Goal: Information Seeking & Learning: Learn about a topic

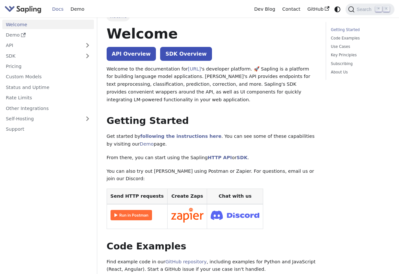
scroll to position [11, 0]
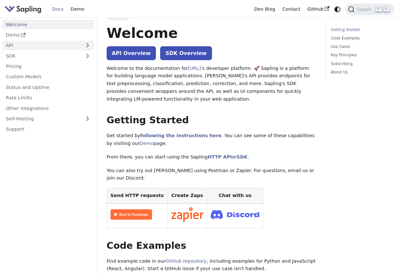
click at [77, 44] on link "API" at bounding box center [41, 45] width 79 height 9
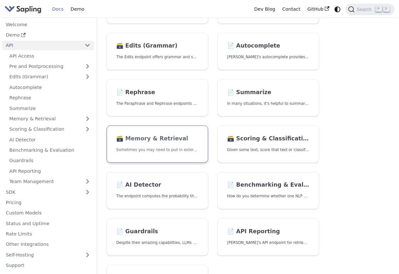
scroll to position [94, 0]
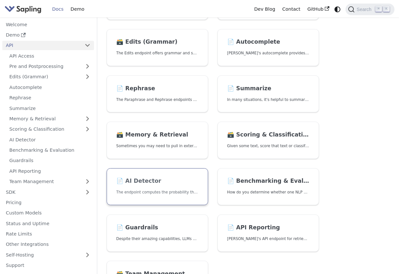
click at [124, 187] on link "📄️ AI Detector The endpoint computes the probability that a piece of text is AI…" at bounding box center [157, 186] width 101 height 37
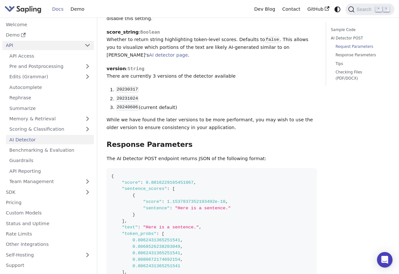
scroll to position [456, 0]
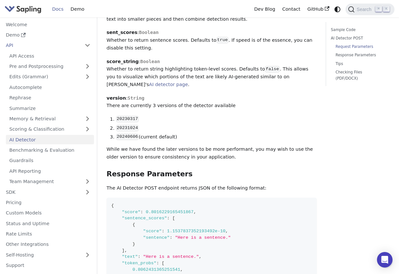
click at [38, 9] on img "Main" at bounding box center [23, 9] width 37 height 9
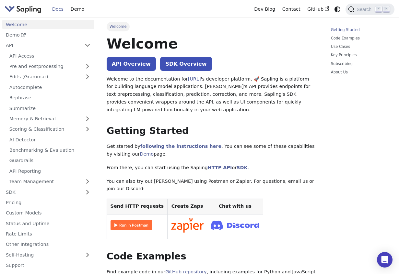
click at [34, 10] on img "Main" at bounding box center [23, 9] width 37 height 9
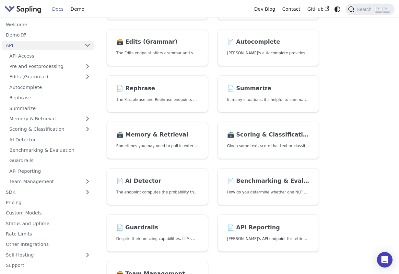
scroll to position [11, 0]
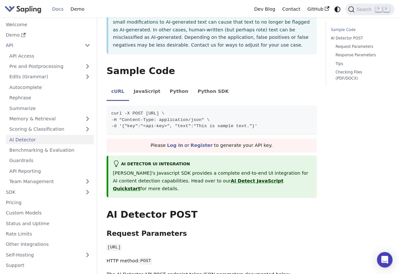
scroll to position [133, 0]
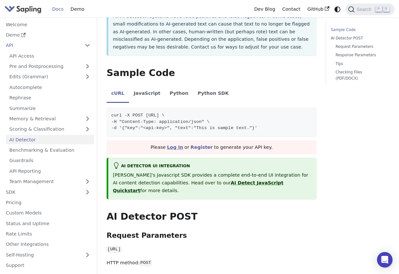
click at [175, 145] on link "Log In" at bounding box center [175, 147] width 16 height 5
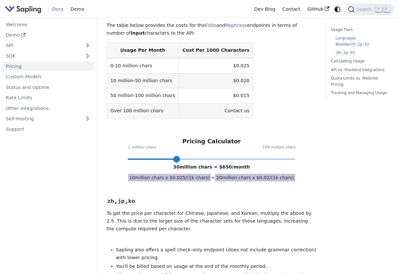
scroll to position [233, 0]
